Goal: Navigation & Orientation: Find specific page/section

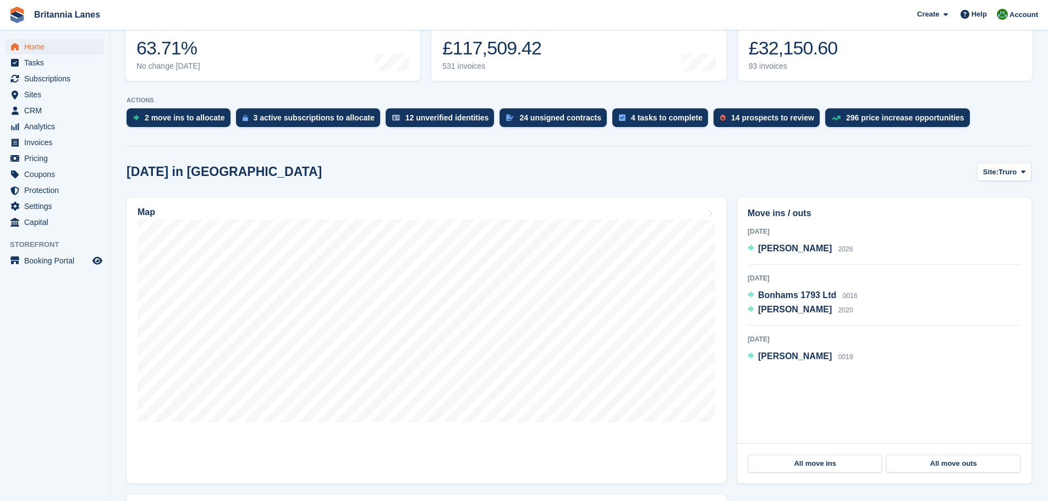
scroll to position [165, 0]
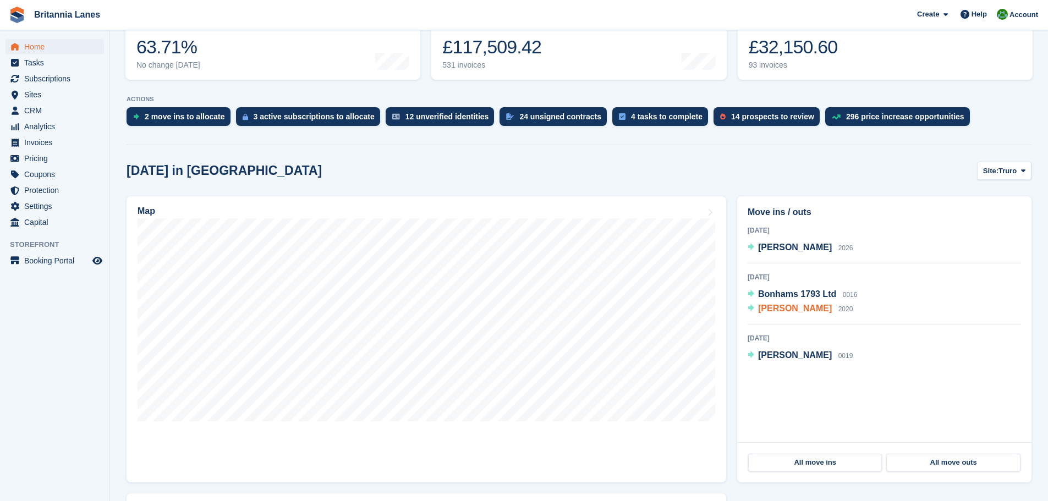
click at [798, 308] on span "Paul Bradford" at bounding box center [795, 308] width 74 height 9
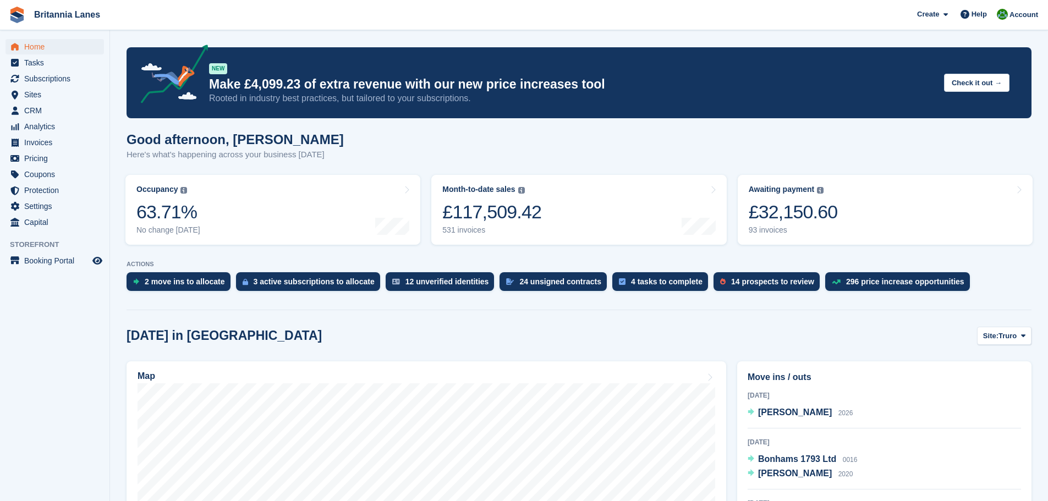
scroll to position [165, 0]
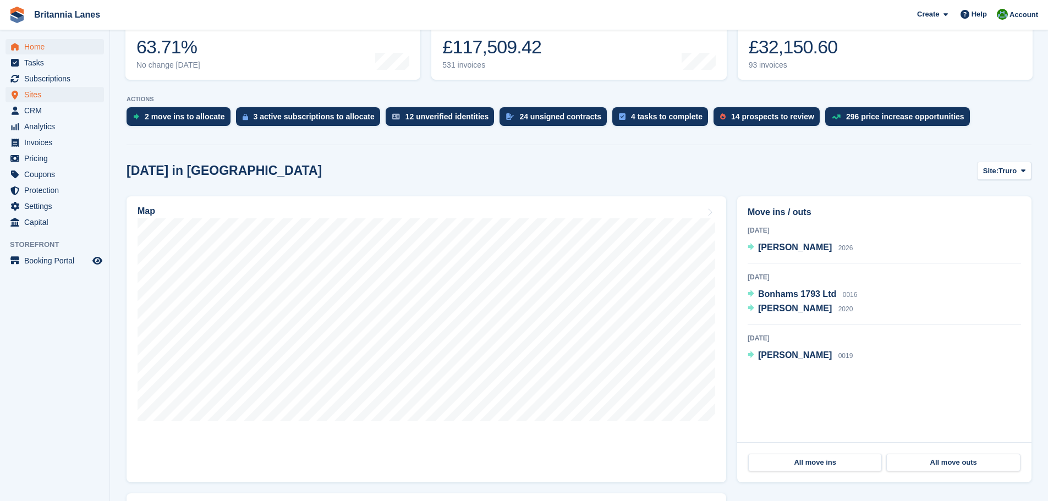
scroll to position [165, 0]
click at [42, 95] on span "Sites" at bounding box center [57, 94] width 66 height 15
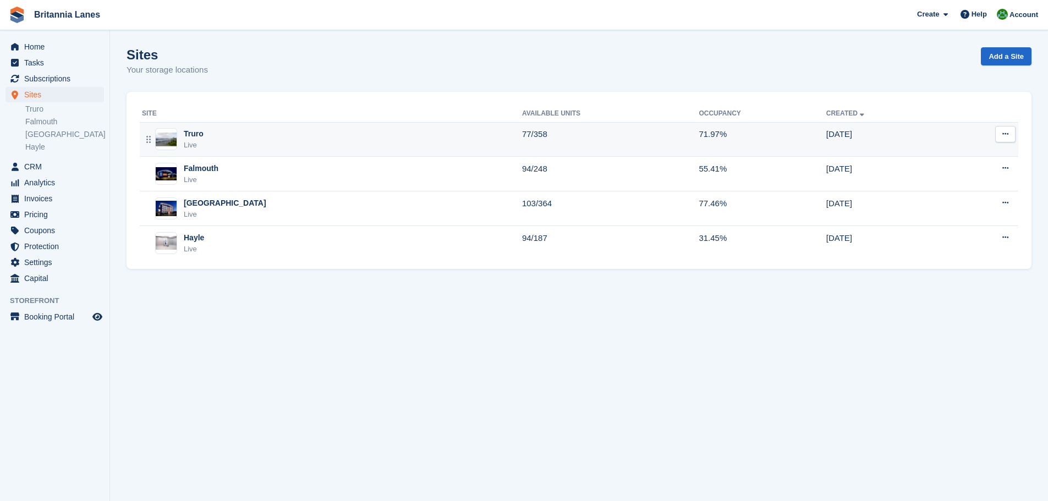
click at [223, 143] on div "Truro Live" at bounding box center [332, 139] width 380 height 23
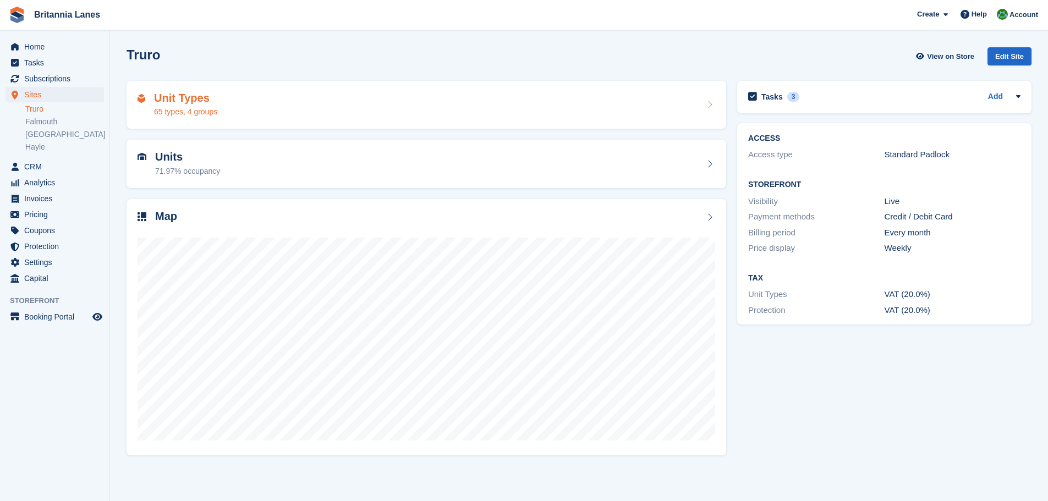
click at [371, 108] on div "Unit Types 65 types, 4 groups" at bounding box center [425, 105] width 577 height 26
